Goal: Check status: Check status

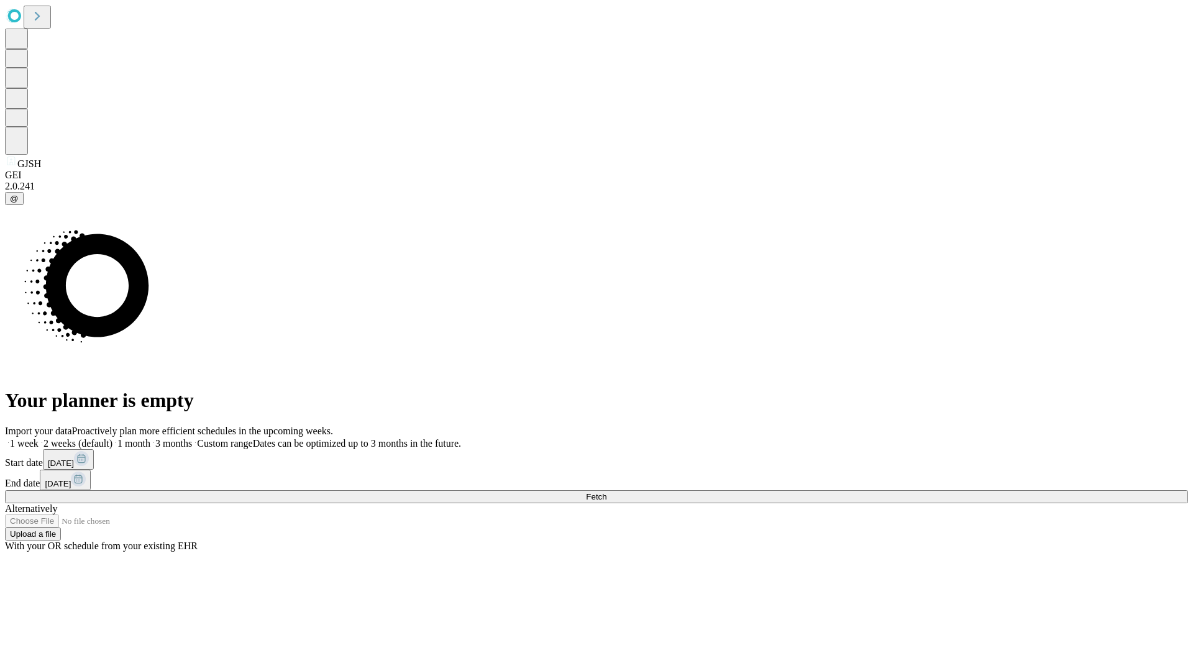
click at [607, 492] on span "Fetch" at bounding box center [596, 496] width 21 height 9
